Goal: Task Accomplishment & Management: Use online tool/utility

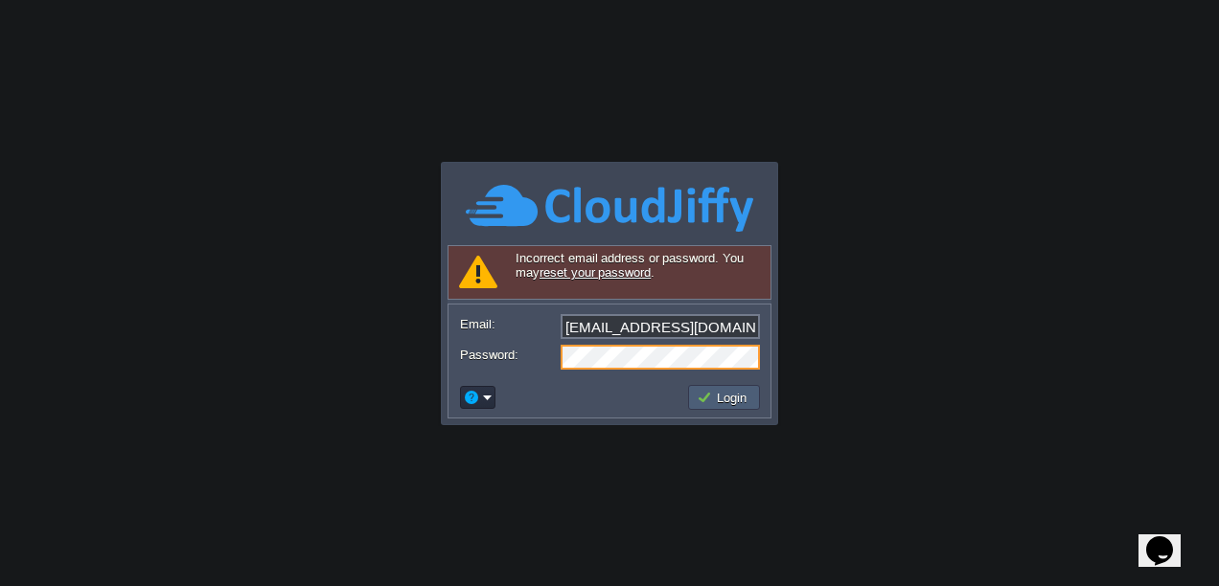
click at [738, 394] on button "Login" at bounding box center [724, 397] width 56 height 17
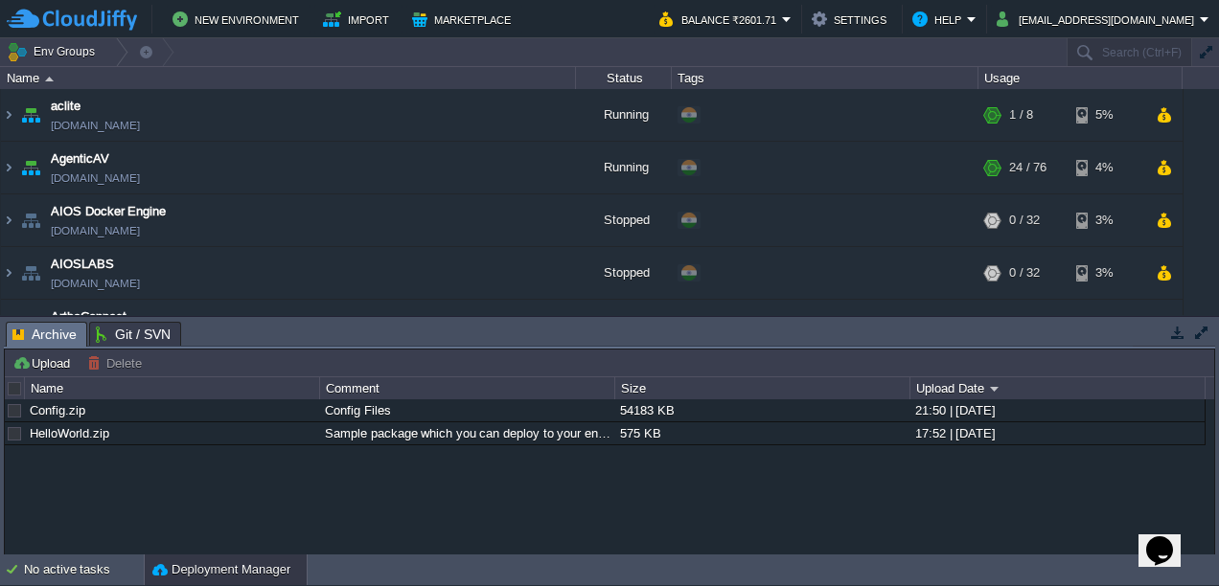
click at [1200, 324] on button "button" at bounding box center [1201, 332] width 17 height 17
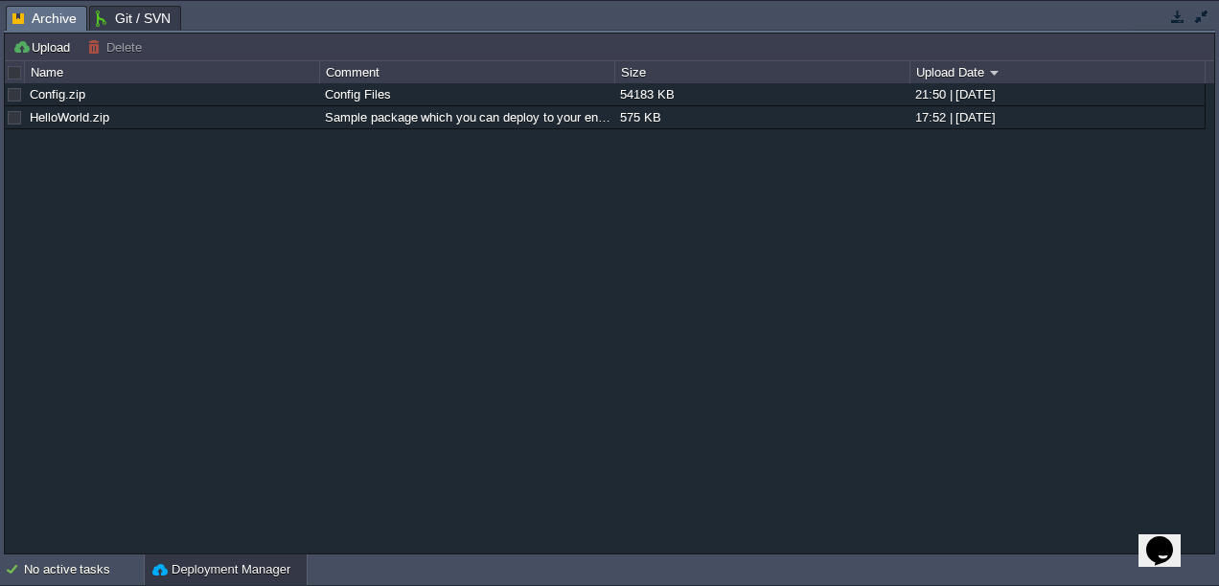
click at [1203, 8] on button "button" at bounding box center [1201, 16] width 17 height 17
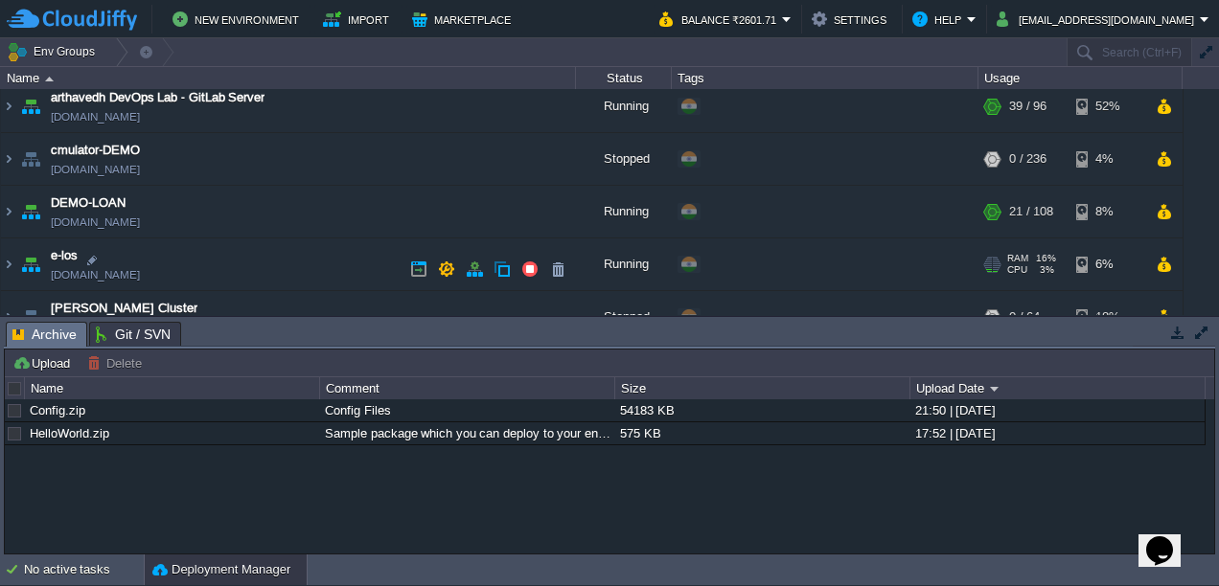
scroll to position [425, 0]
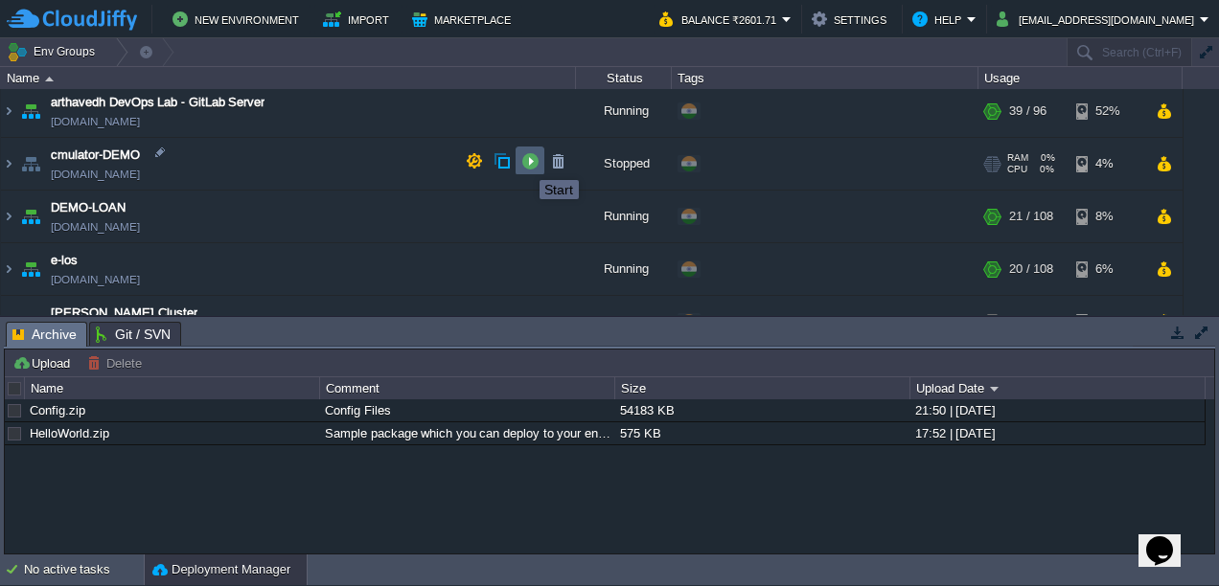
click at [525, 163] on button "button" at bounding box center [529, 160] width 17 height 17
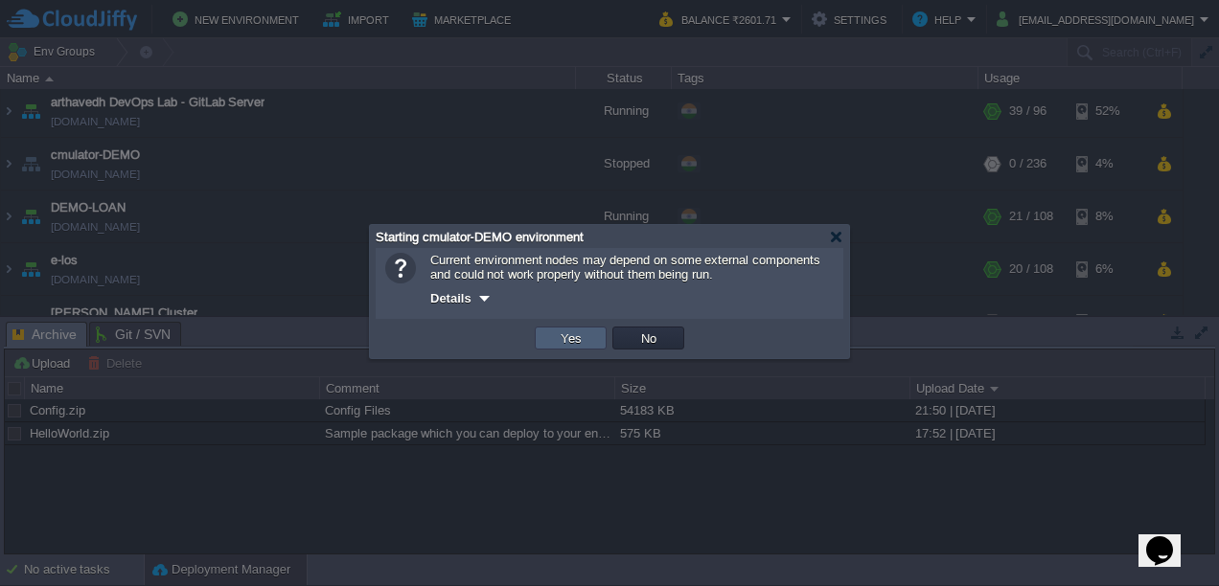
click at [559, 349] on td "Yes" at bounding box center [571, 338] width 72 height 23
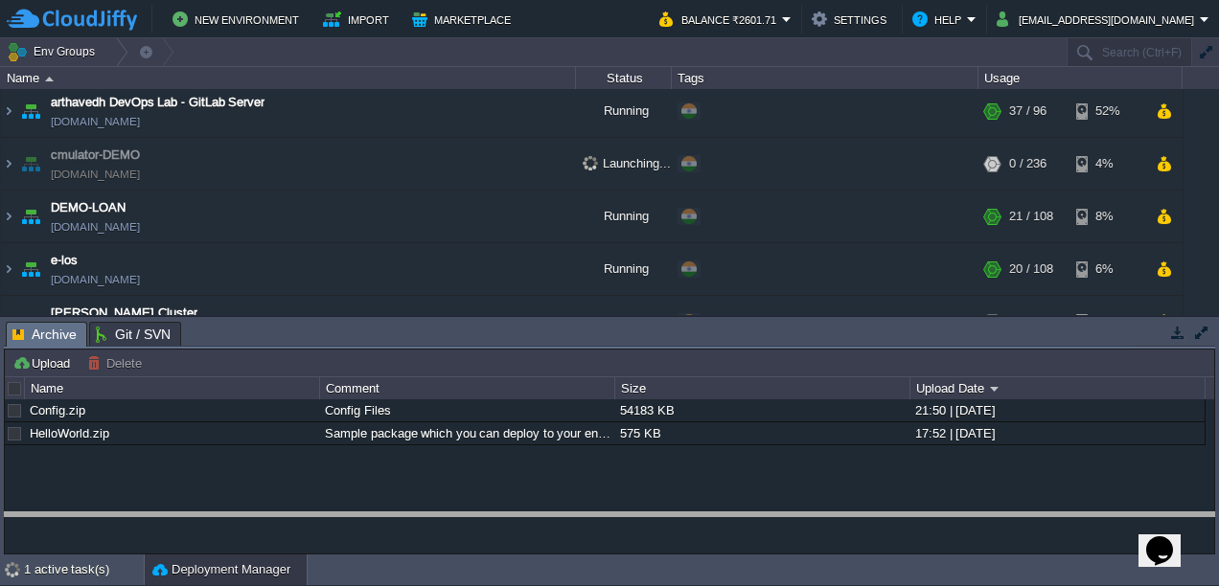
drag, startPoint x: 911, startPoint y: 332, endPoint x: 917, endPoint y: 613, distance: 280.8
click at [917, 585] on html "New Environment Import Marketplace Bonus ₹0.00 Upgrade Account Balance ₹2601.71…" at bounding box center [609, 293] width 1219 height 586
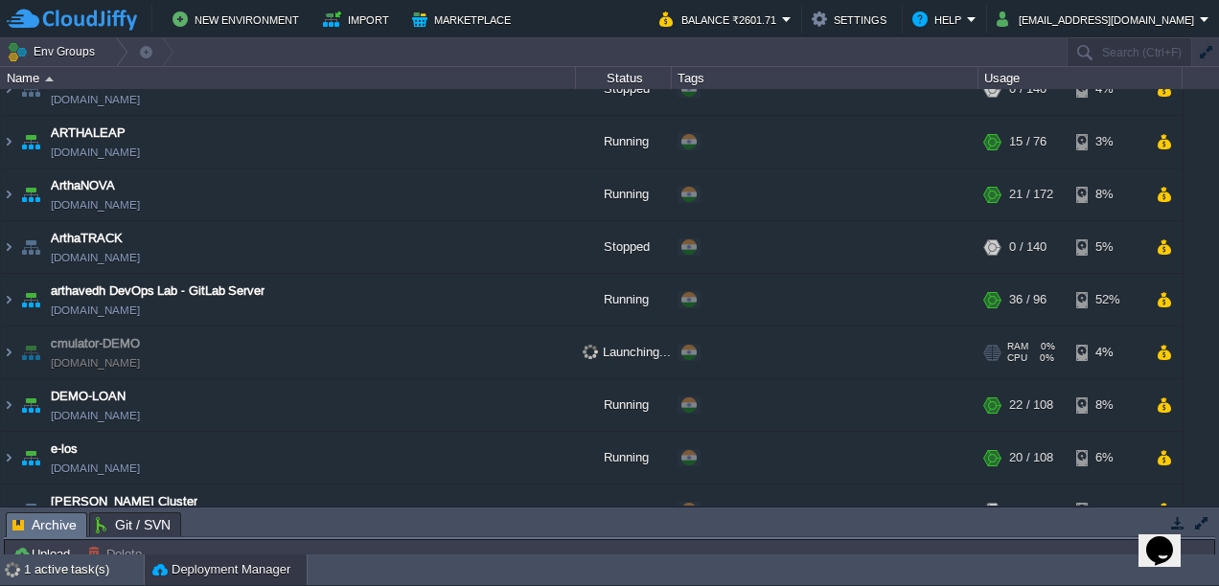
scroll to position [240, 0]
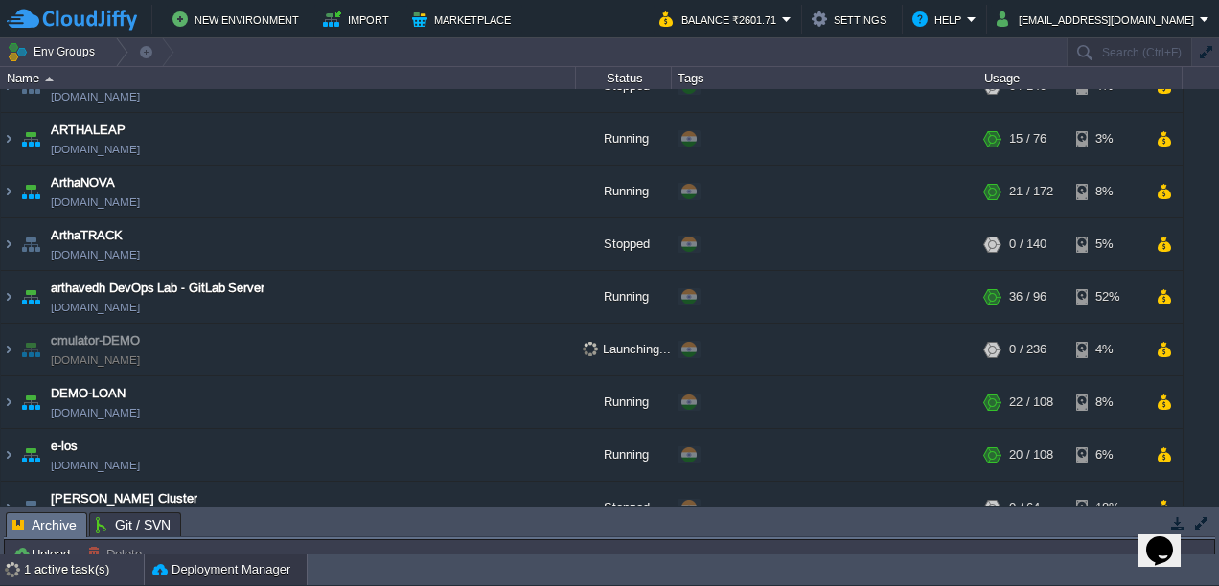
click at [54, 574] on div "1 active task(s)" at bounding box center [84, 570] width 120 height 31
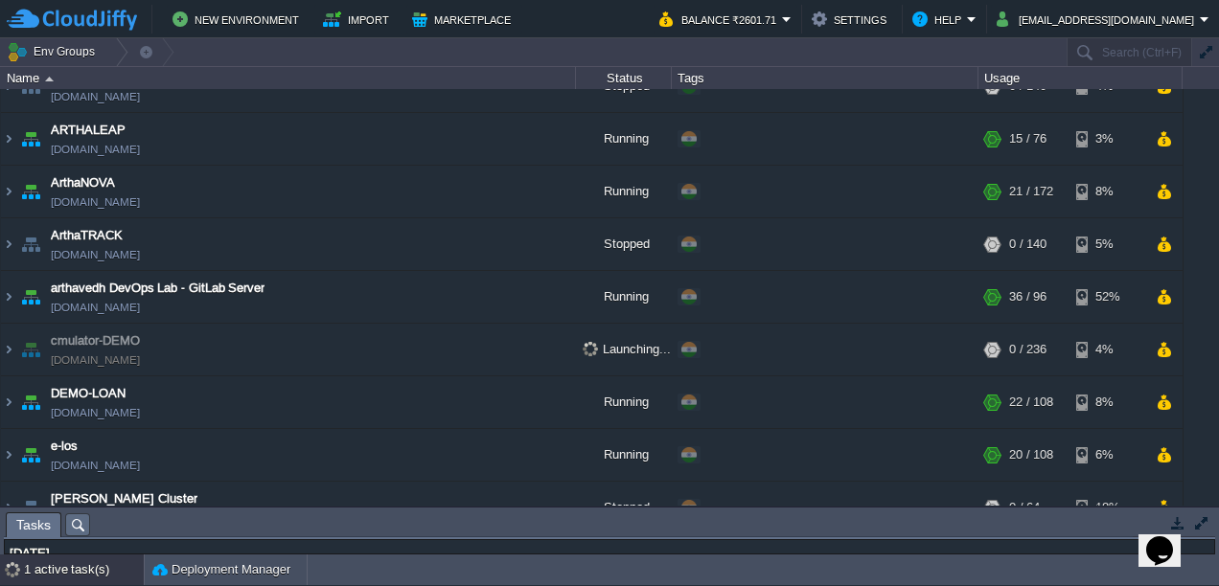
click at [54, 574] on div "1 active task(s)" at bounding box center [84, 570] width 120 height 31
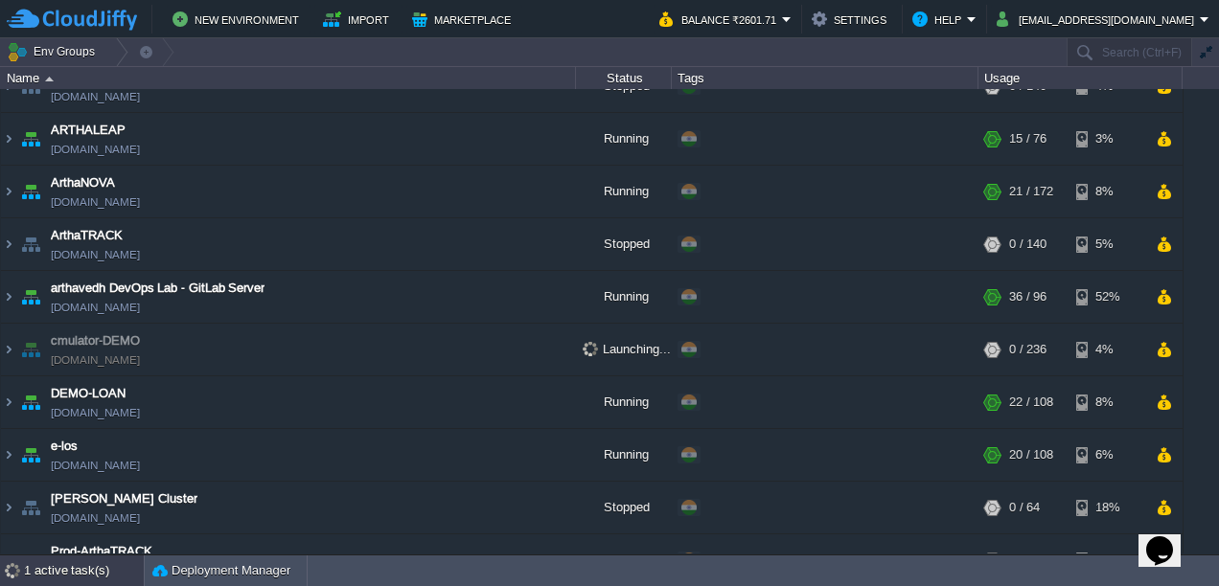
click at [54, 574] on div "1 active task(s)" at bounding box center [84, 571] width 120 height 31
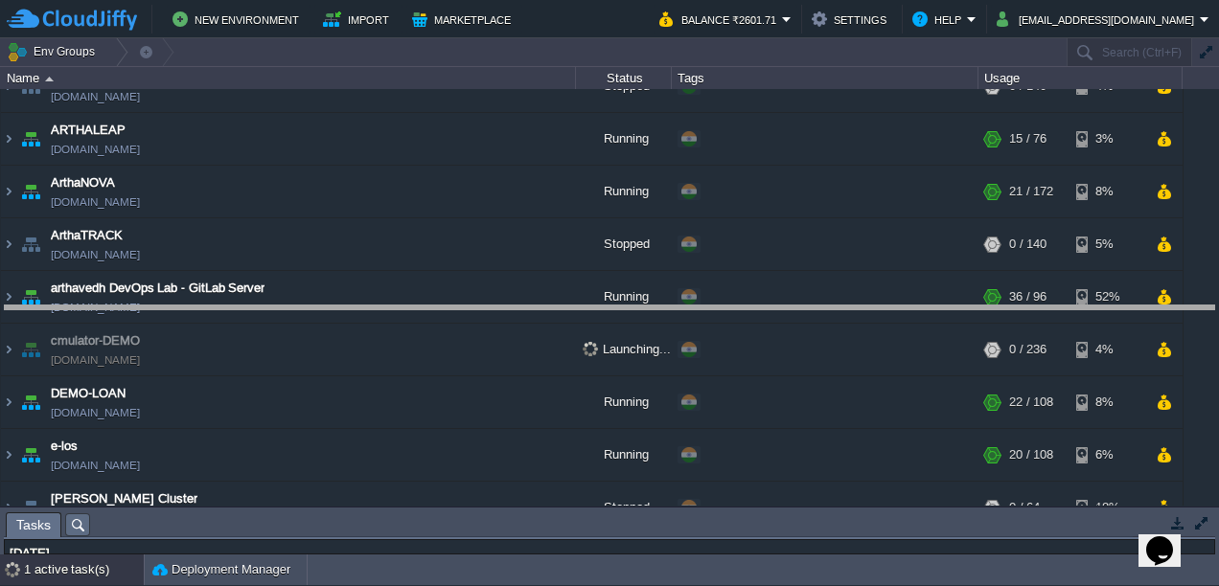
drag, startPoint x: 258, startPoint y: 529, endPoint x: 310, endPoint y: 272, distance: 262.1
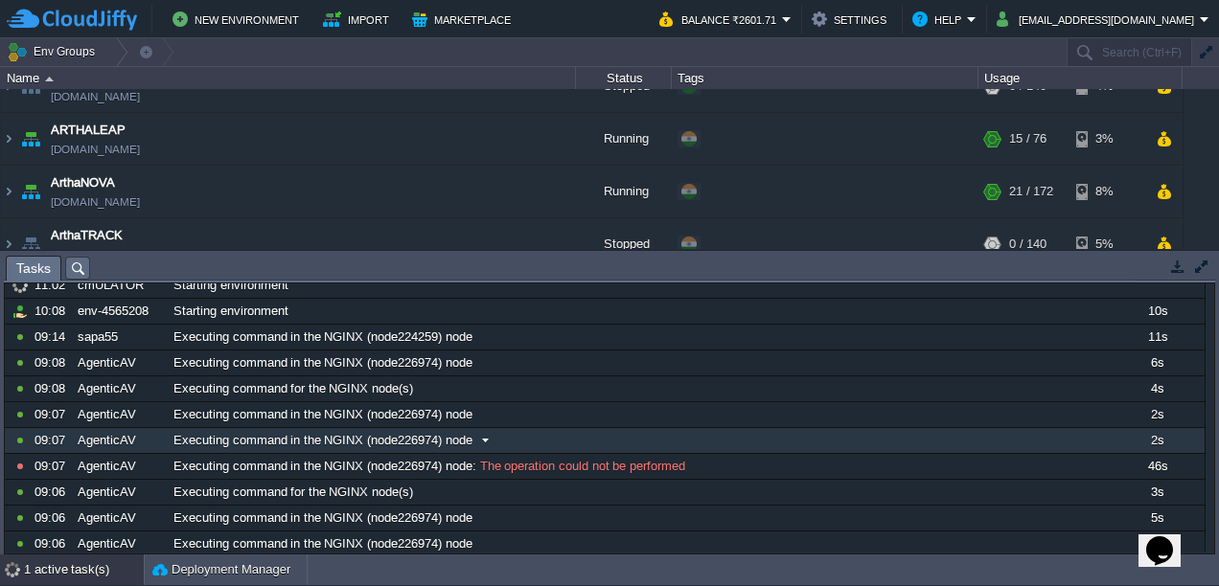
scroll to position [0, 0]
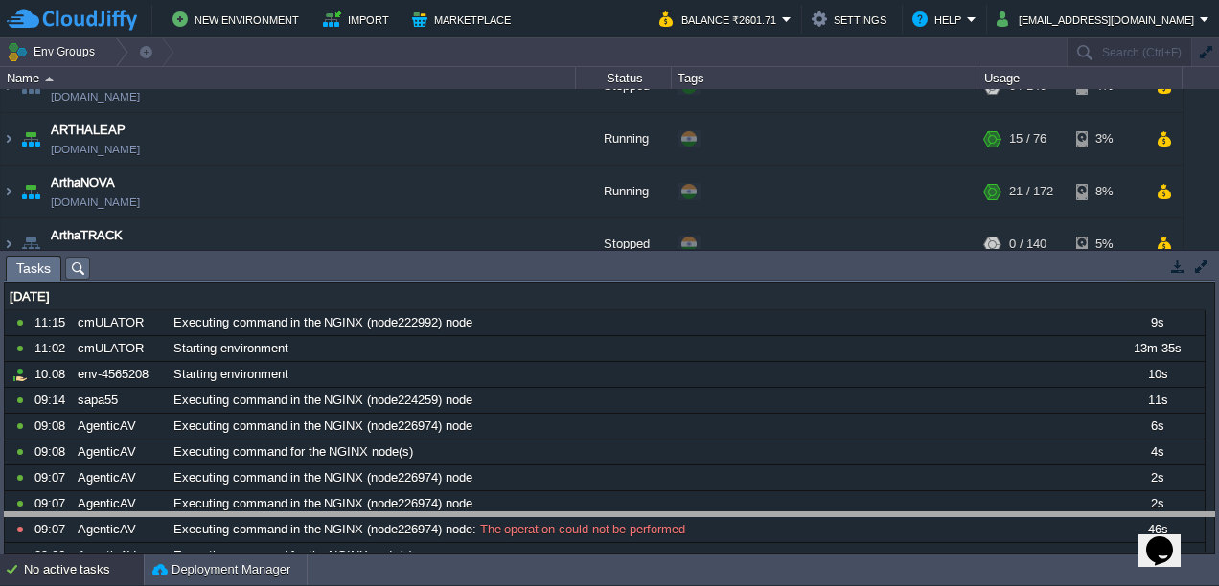
drag, startPoint x: 960, startPoint y: 264, endPoint x: 1035, endPoint y: 611, distance: 354.8
click at [1035, 585] on html "New Environment Import Marketplace Bonus ₹0.00 Upgrade Account Balance ₹2601.71…" at bounding box center [609, 293] width 1219 height 586
